Goal: Check status: Check status

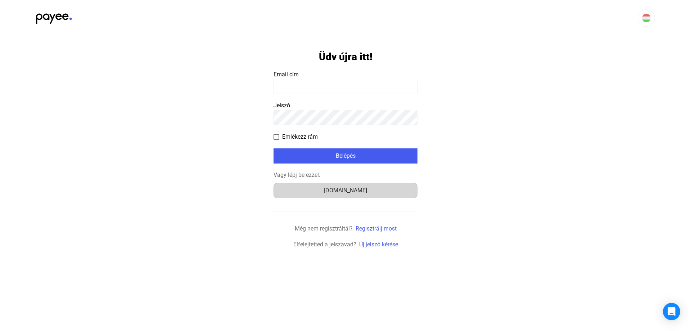
click at [347, 191] on div "[DOMAIN_NAME]" at bounding box center [345, 190] width 139 height 9
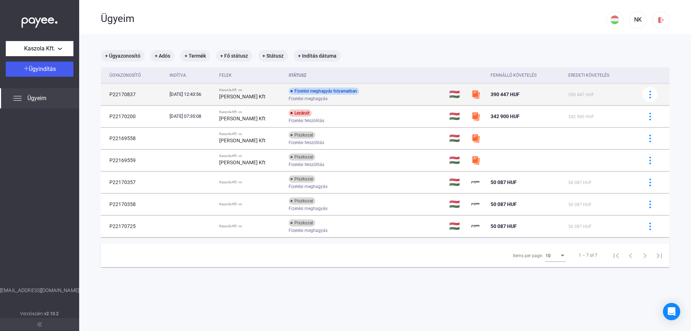
click at [336, 90] on div "Fizetési meghagyás folyamatban" at bounding box center [324, 90] width 71 height 7
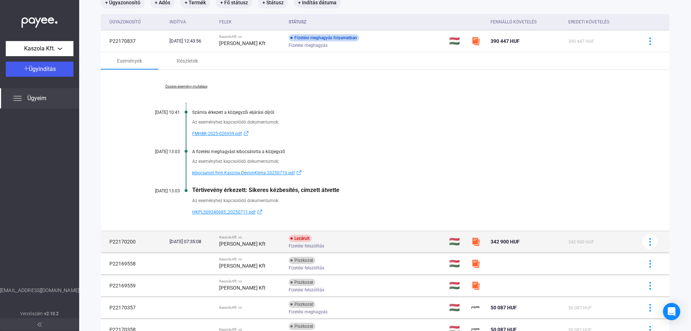
scroll to position [36, 0]
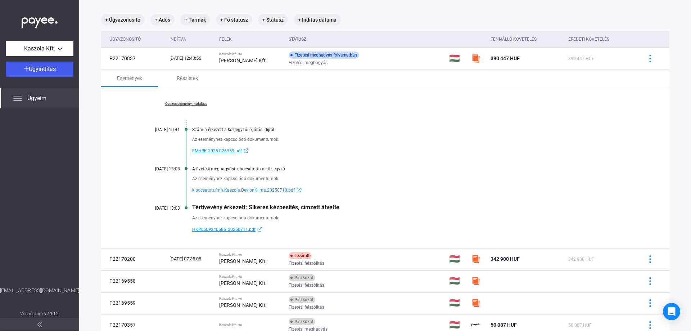
click at [186, 102] on link "Összes esemény mutatása" at bounding box center [186, 103] width 99 height 4
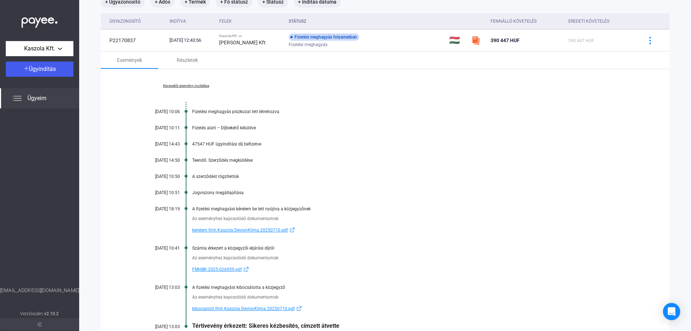
scroll to position [0, 0]
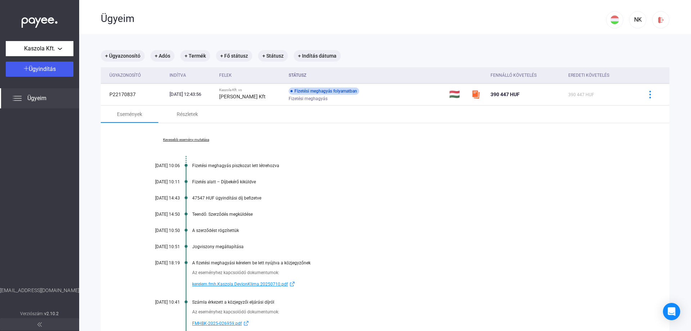
click at [192, 139] on link "Kevesebb esemény mutatása" at bounding box center [186, 139] width 99 height 4
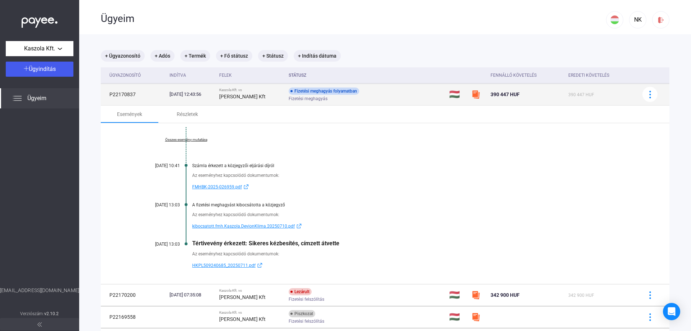
click at [322, 91] on div "Fizetési meghagyás folyamatban" at bounding box center [324, 90] width 71 height 7
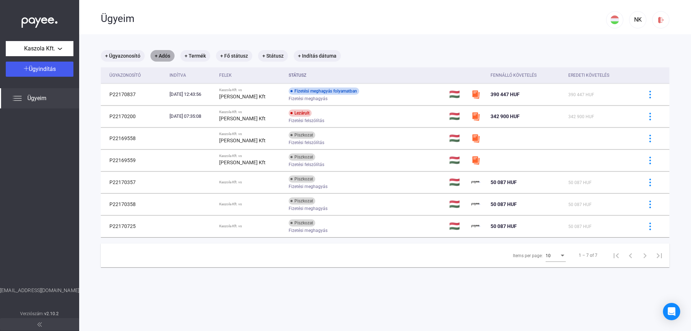
click at [161, 54] on mat-chip "+ Adós" at bounding box center [162, 56] width 24 height 12
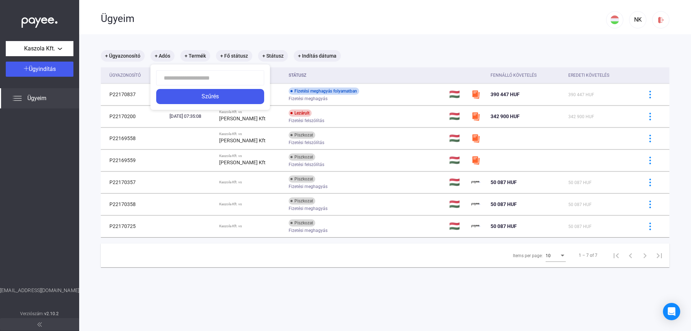
click at [196, 55] on div at bounding box center [345, 165] width 691 height 331
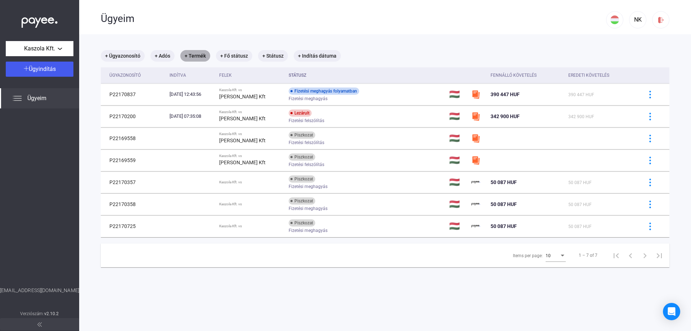
click at [196, 55] on mat-chip "+ Termék" at bounding box center [195, 56] width 30 height 12
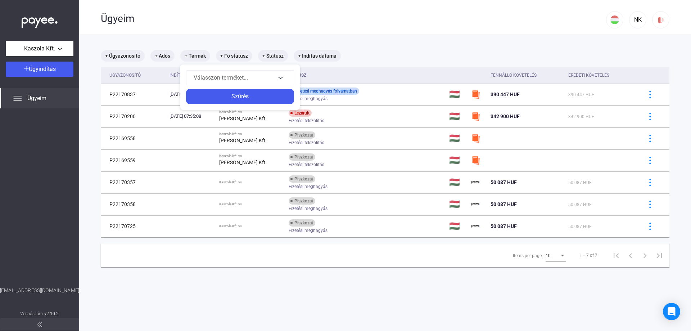
click at [233, 54] on div at bounding box center [345, 165] width 691 height 331
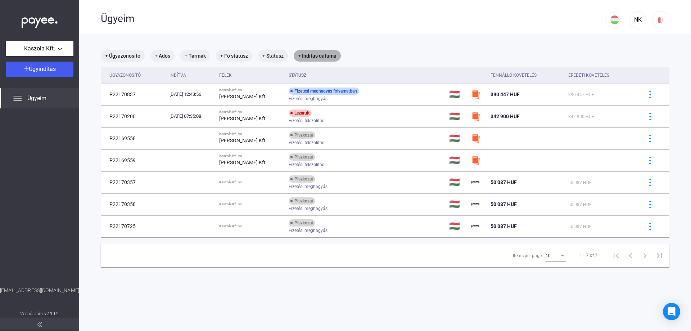
click at [322, 54] on mat-chip "+ Indítás dátuma" at bounding box center [317, 56] width 47 height 12
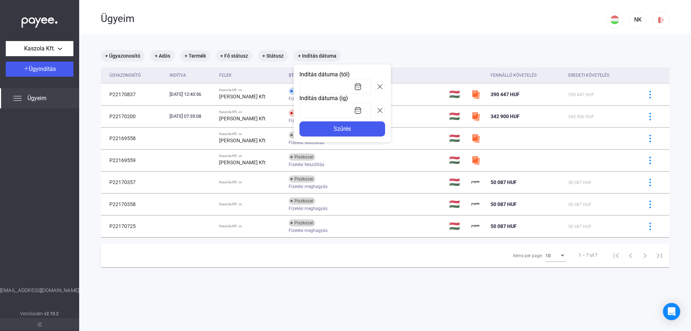
click at [121, 57] on div at bounding box center [345, 165] width 691 height 331
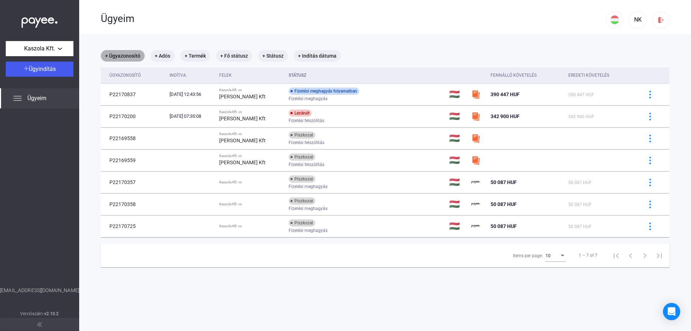
click at [121, 55] on mat-chip "+ Ügyazonosító" at bounding box center [123, 56] width 44 height 12
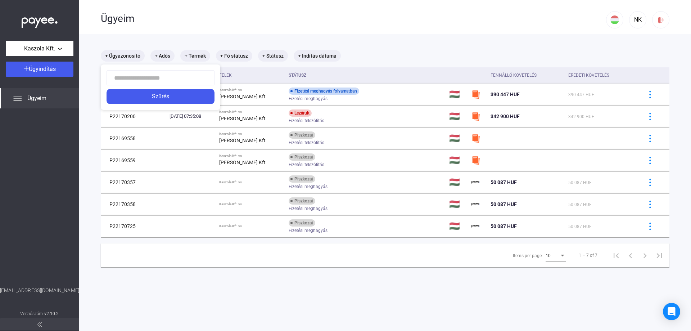
click at [169, 30] on div at bounding box center [345, 165] width 691 height 331
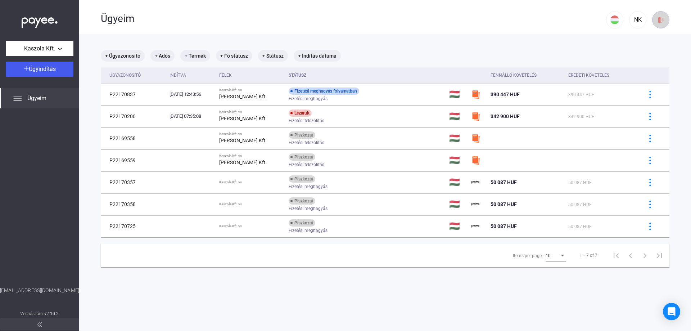
click at [660, 22] on div at bounding box center [660, 20] width 12 height 8
